Goal: Transaction & Acquisition: Obtain resource

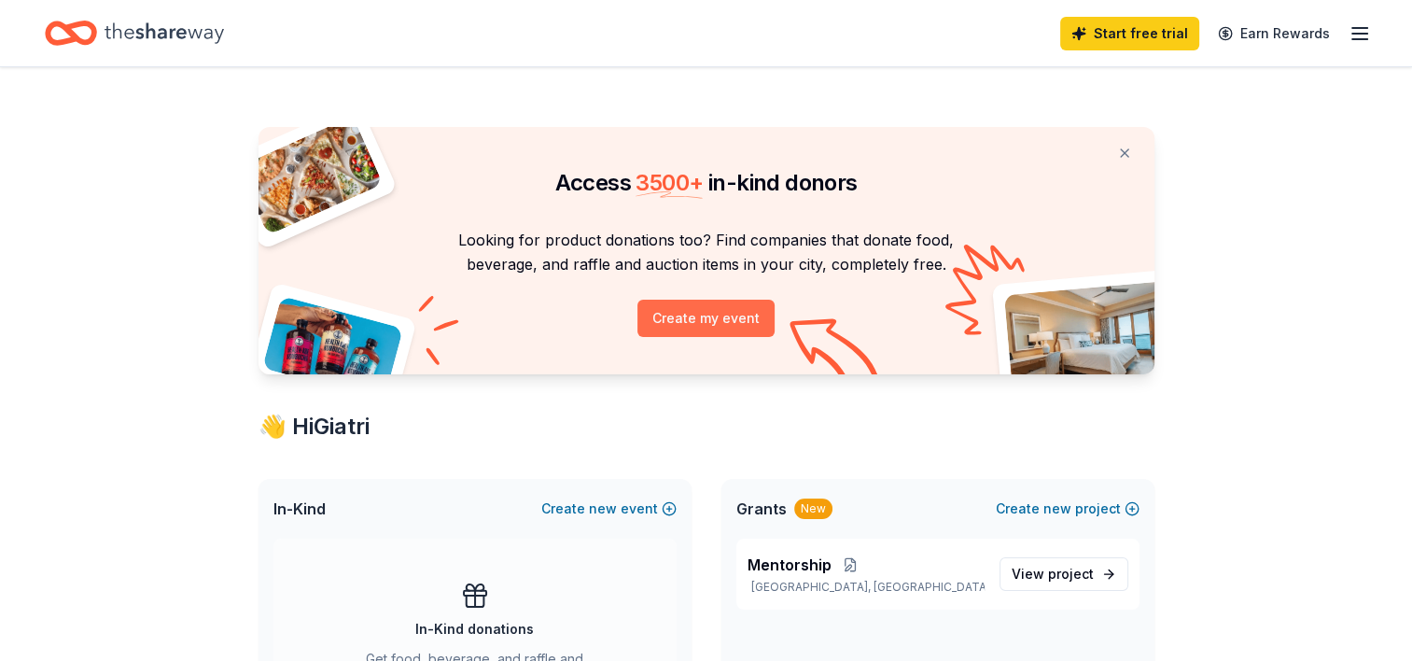
scroll to position [187, 0]
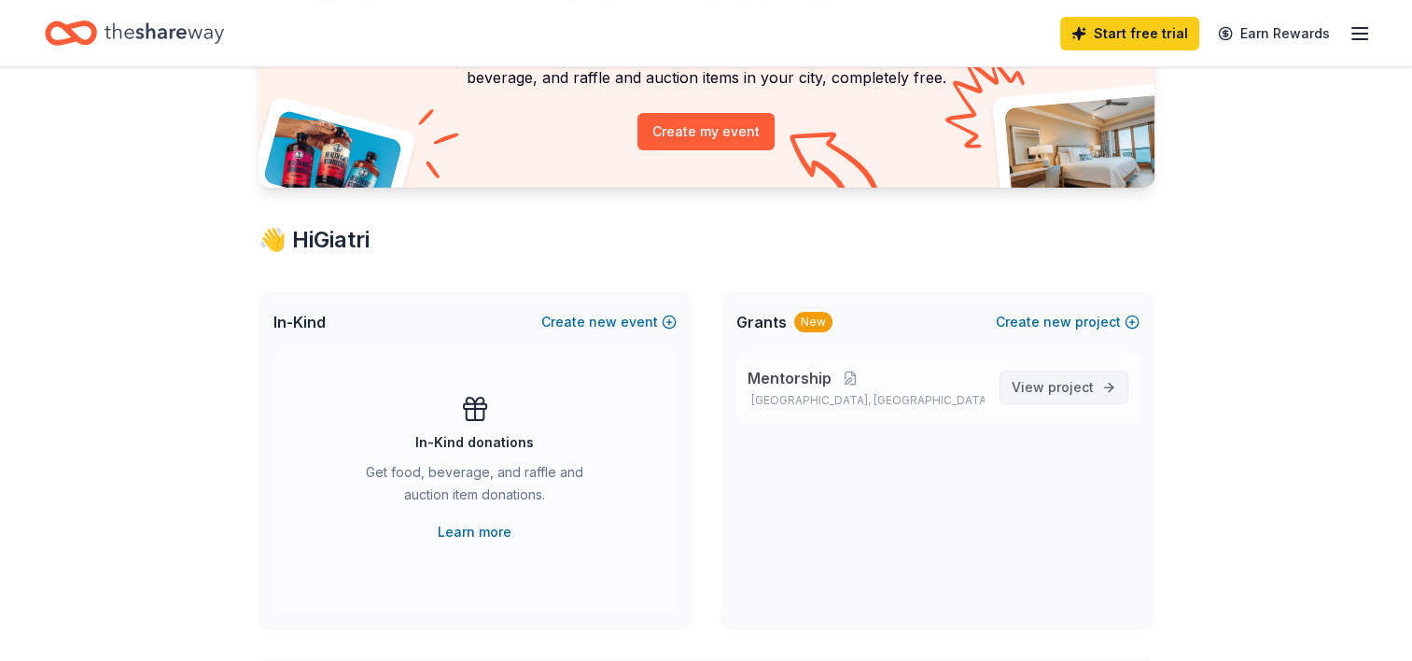
click at [1082, 378] on span "View project" at bounding box center [1053, 387] width 82 height 22
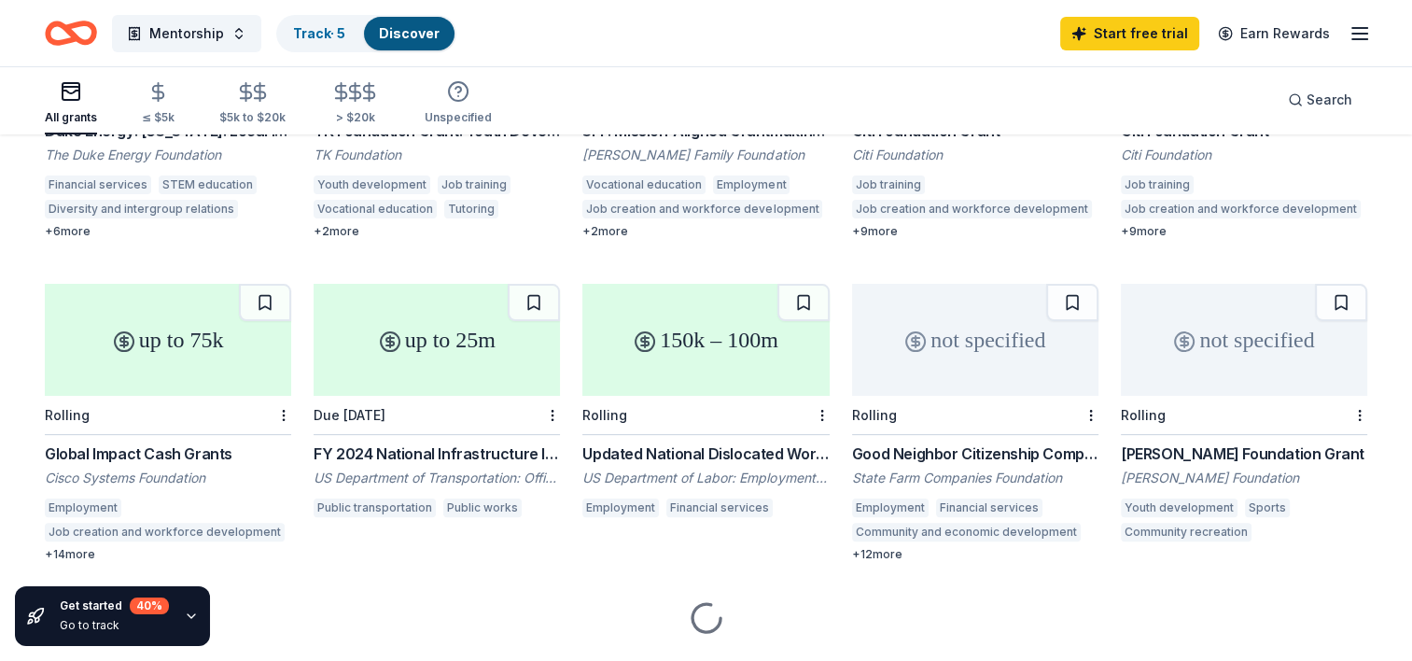
scroll to position [401, 0]
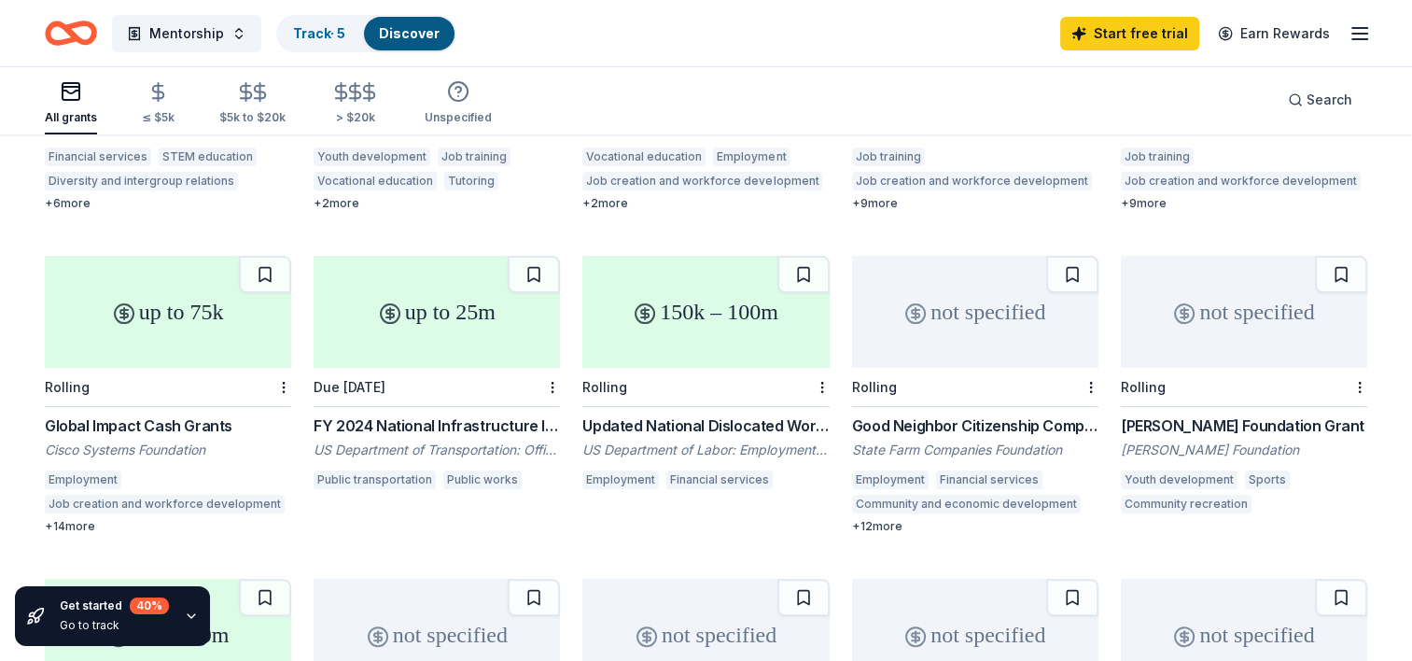
click at [133, 305] on div "up to 75k" at bounding box center [168, 312] width 246 height 112
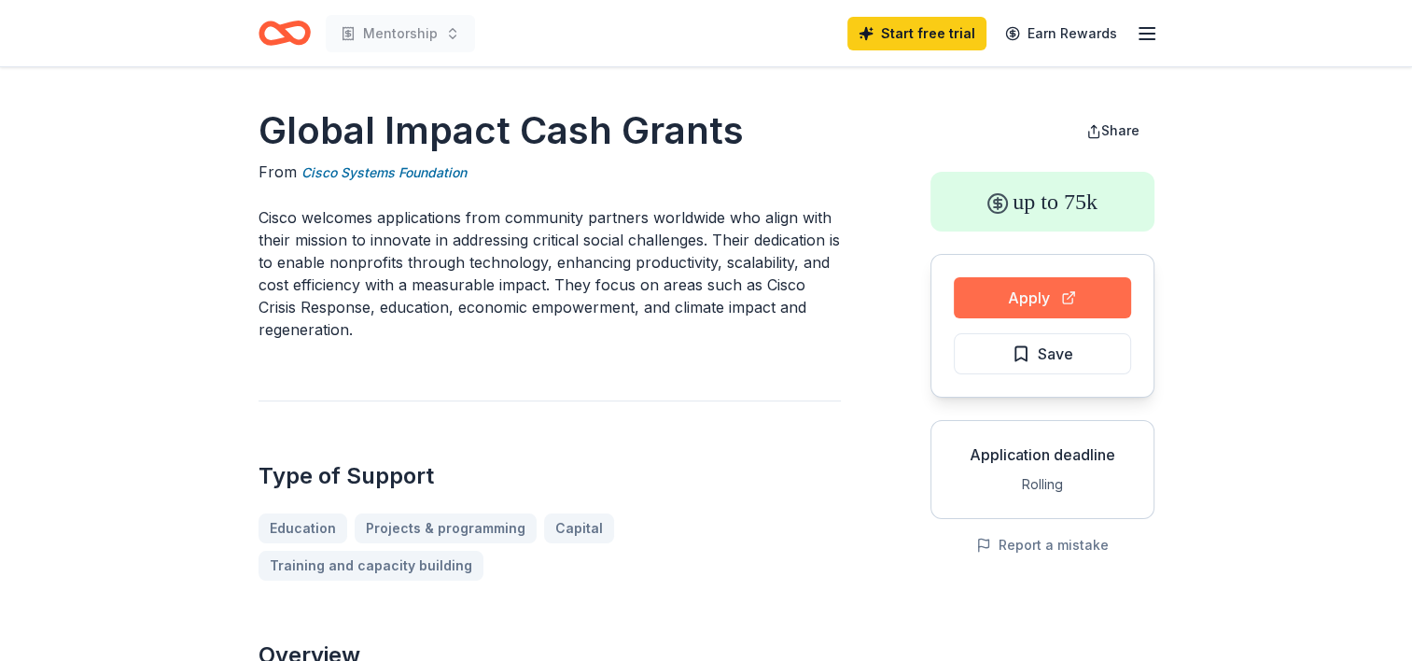
click at [1038, 291] on button "Apply" at bounding box center [1042, 297] width 177 height 41
